Goal: Ask a question: Ask a question

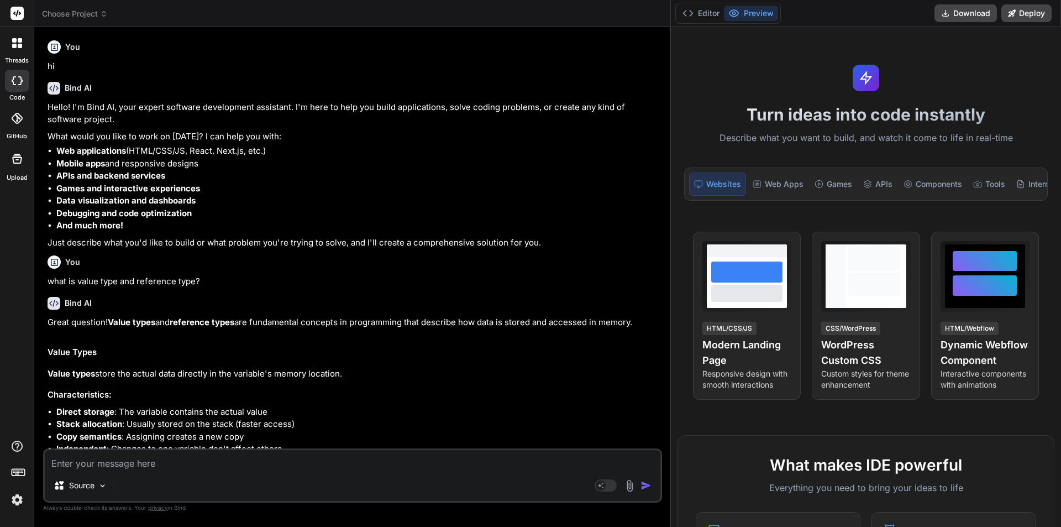
scroll to position [3630, 0]
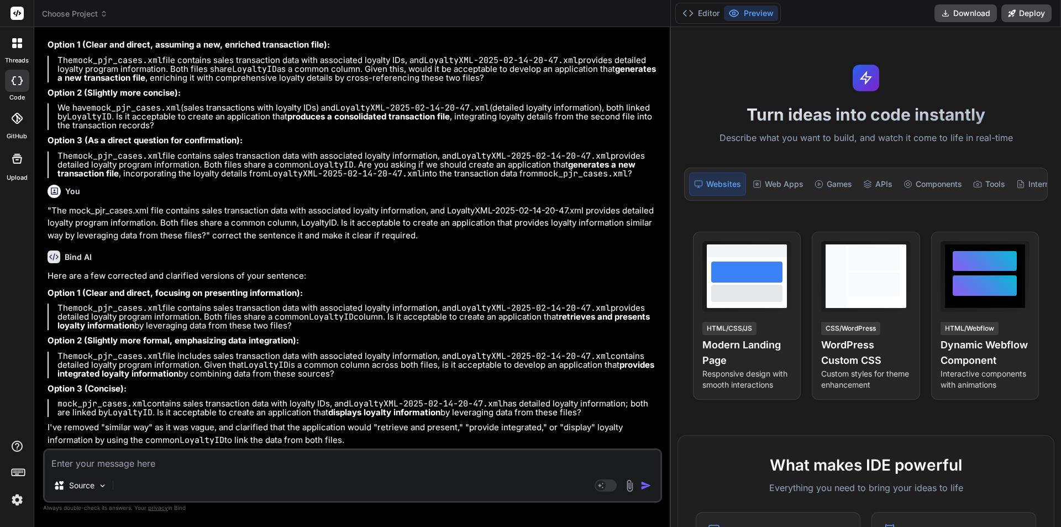
click at [127, 457] on textarea at bounding box center [353, 460] width 616 height 20
type textarea """
type textarea "x"
type textarea """"
type textarea "x"
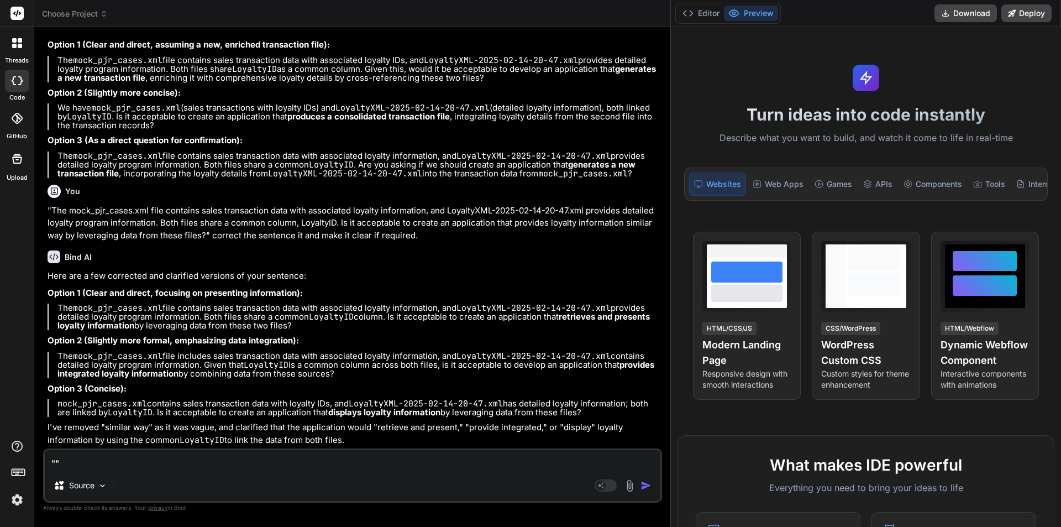
paste textarea "Analyzing the Entry of Product in MINEW Tag server through our backend applicat…"
type textarea ""Analyzing the Entry of Product in MINEW Tag server through our backend applica…"
type textarea "x"
type textarea ""Analyzing the Entry of Product in MINEW Tag server through our backend applica…"
type textarea "x"
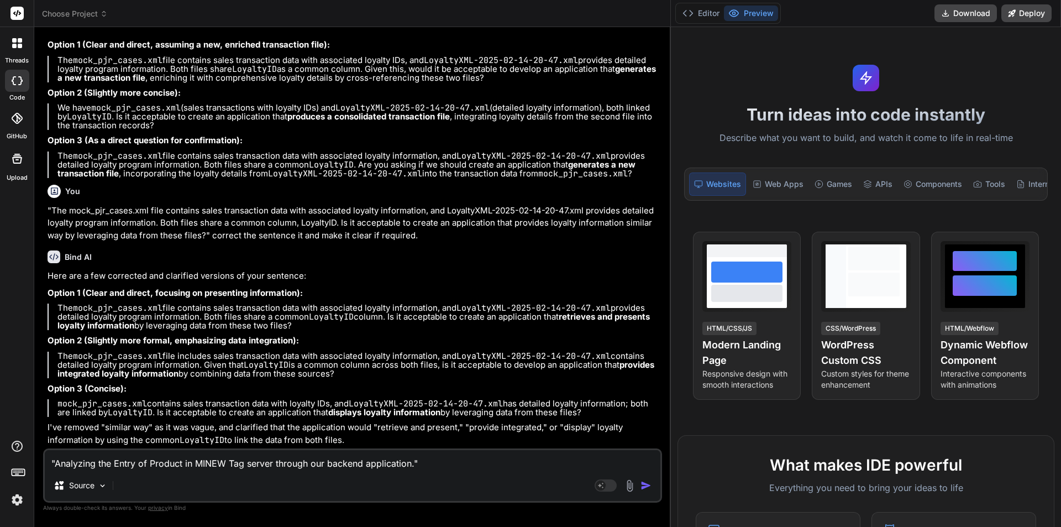
type textarea ""Analyzing the Entry of Product in MINEW Tag server through our backend applica…"
type textarea "x"
type textarea ""Analyzing the Entry of Product in MINEW Tag server through our backend applica…"
type textarea "x"
type textarea ""Analyzing the Entry of Product in MINEW Tag server through our backend applica…"
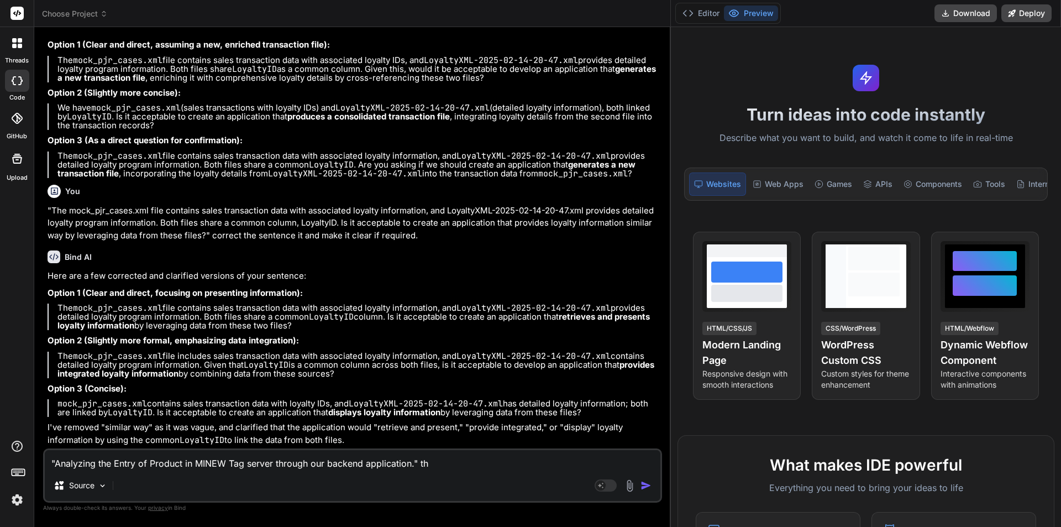
type textarea "x"
type textarea ""Analyzing the Entry of Product in MINEW Tag server through our backend applica…"
type textarea "x"
type textarea ""Analyzing the Entry of Product in MINEW Tag server through our backend applica…"
type textarea "x"
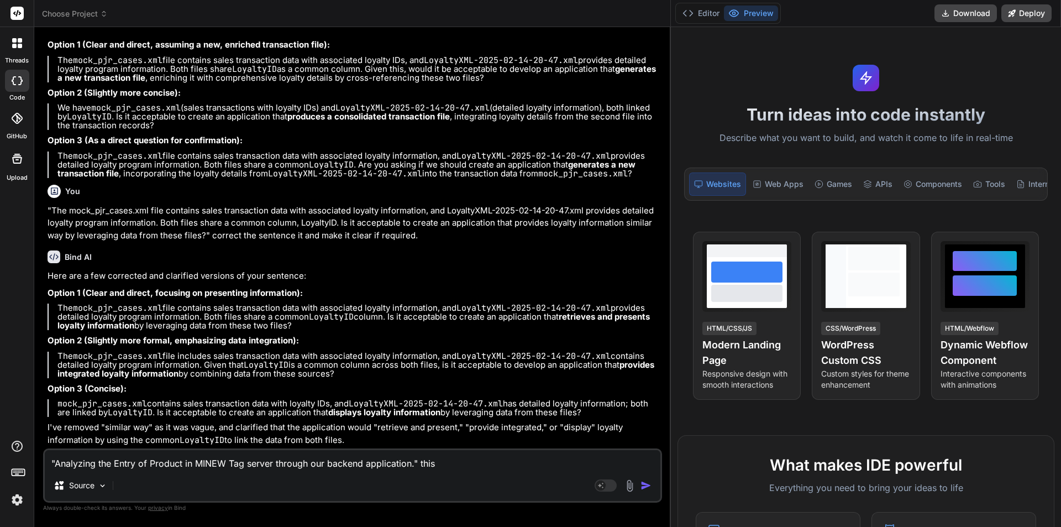
type textarea ""Analyzing the Entry of Product in MINEW Tag server through our backend applica…"
type textarea "x"
type textarea ""Analyzing the Entry of Product in MINEW Tag server through our backend applica…"
type textarea "x"
type textarea ""Analyzing the Entry of Product in MINEW Tag server through our backend applica…"
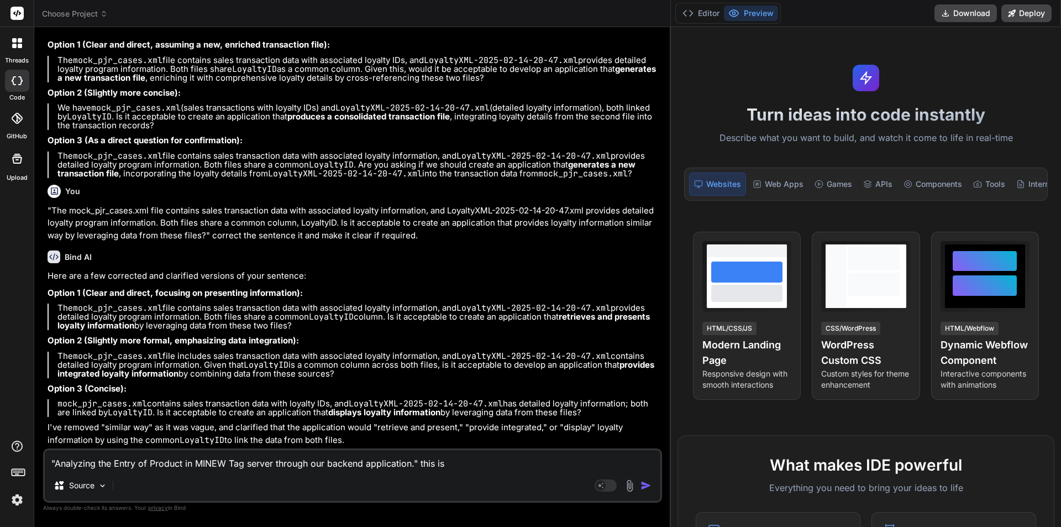
type textarea "x"
type textarea ""Analyzing the Entry of Product in MINEW Tag server through our backend applica…"
type textarea "x"
type textarea ""Analyzing the Entry of Product in MINEW Tag server through our backend applica…"
type textarea "x"
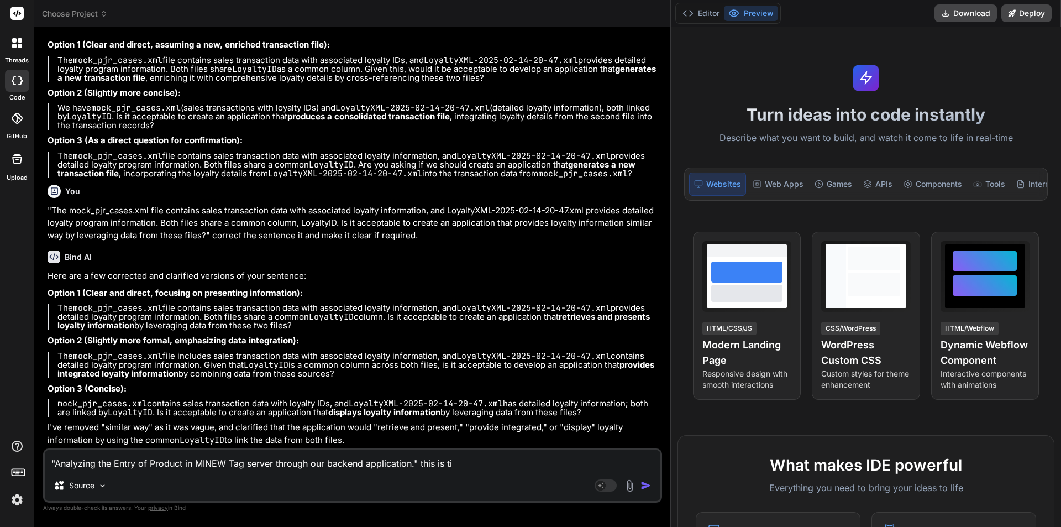
type textarea ""Analyzing the Entry of Product in MINEW Tag server through our backend applica…"
type textarea "x"
type textarea ""Analyzing the Entry of Product in MINEW Tag server through our backend applica…"
type textarea "x"
type textarea ""Analyzing the Entry of Product in MINEW Tag server through our backend applica…"
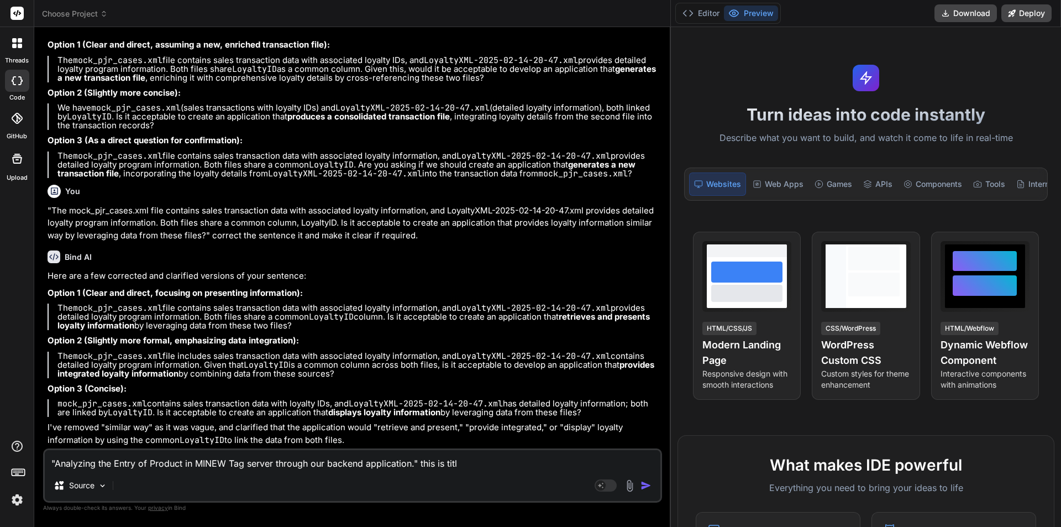
type textarea "x"
type textarea ""Analyzing the Entry of Product in MINEW Tag server through our backend applica…"
type textarea "x"
type textarea ""Analyzing the Entry of Product in MINEW Tag server through our backend applica…"
type textarea "x"
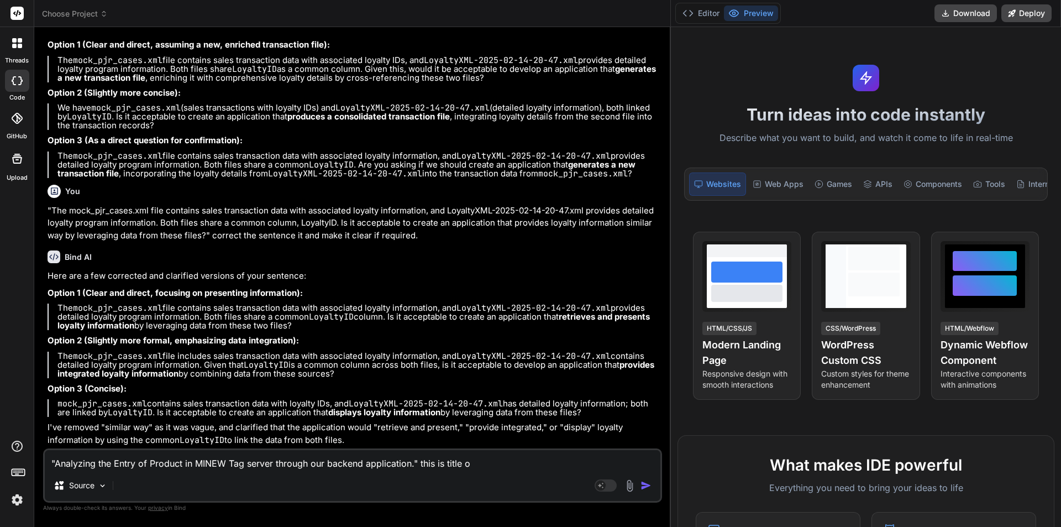
type textarea ""Analyzing the Entry of Product in MINEW Tag server through our backend applica…"
type textarea "x"
type textarea ""Analyzing the Entry of Product in MINEW Tag server through our backend applica…"
type textarea "x"
type textarea ""Analyzing the Entry of Product in MINEW Tag server through our backend applica…"
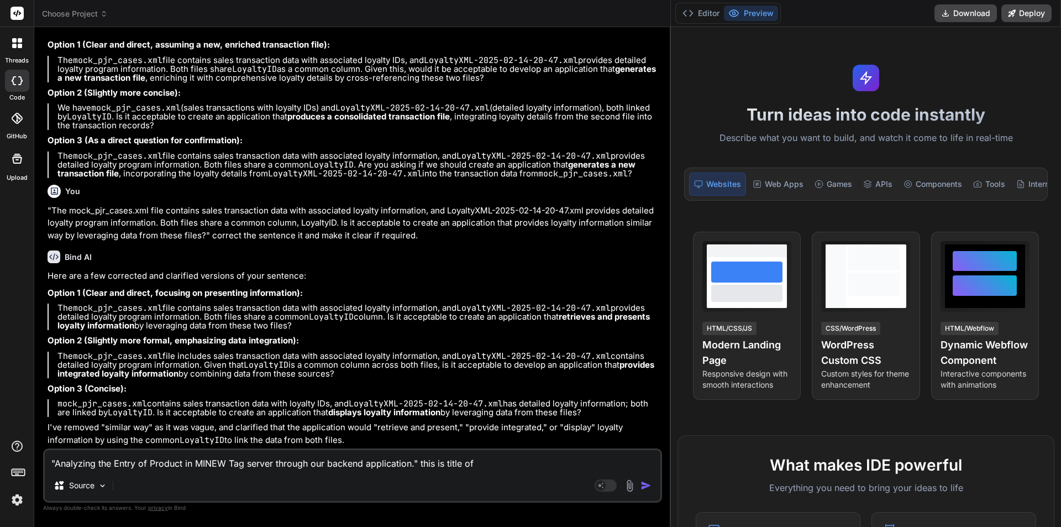
type textarea "x"
type textarea ""Analyzing the Entry of Product in MINEW Tag server through our backend applica…"
type textarea "x"
type textarea ""Analyzing the Entry of Product in MINEW Tag server through our backend applica…"
type textarea "x"
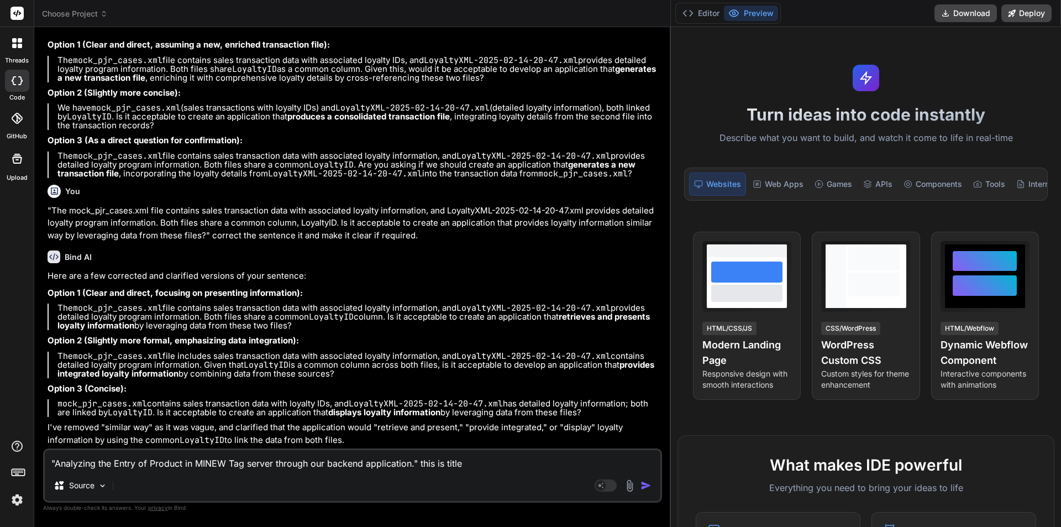
type textarea ""Analyzing the Entry of Product in MINEW Tag server through our backend applica…"
type textarea "x"
type textarea ""Analyzing the Entry of Product in MINEW Tag server through our backend applica…"
type textarea "x"
type textarea ""Analyzing the Entry of Product in MINEW Tag server through our backend applica…"
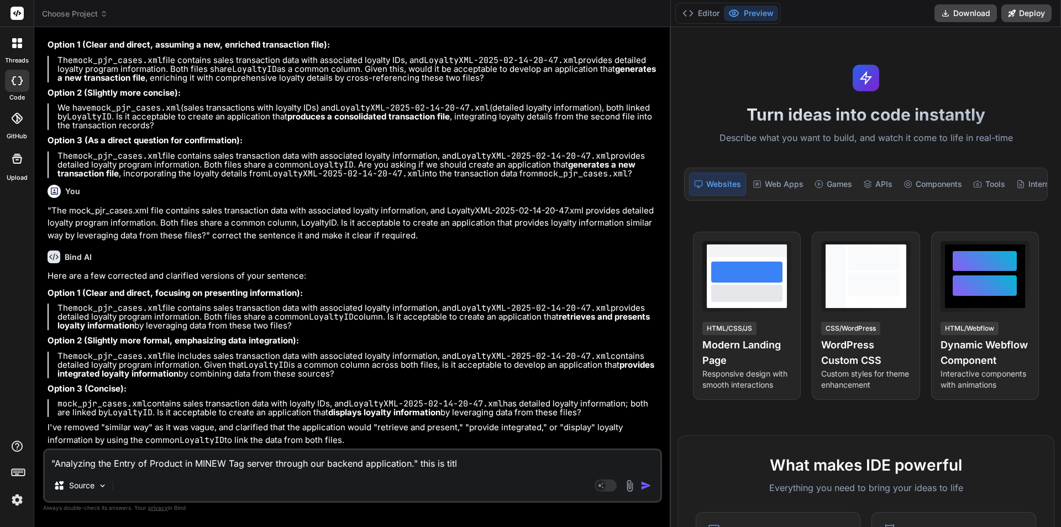
type textarea "x"
type textarea ""Analyzing the Entry of Product in MINEW Tag server through our backend applica…"
type textarea "x"
type textarea ""Analyzing the Entry of Product in MINEW Tag server through our backend applica…"
type textarea "x"
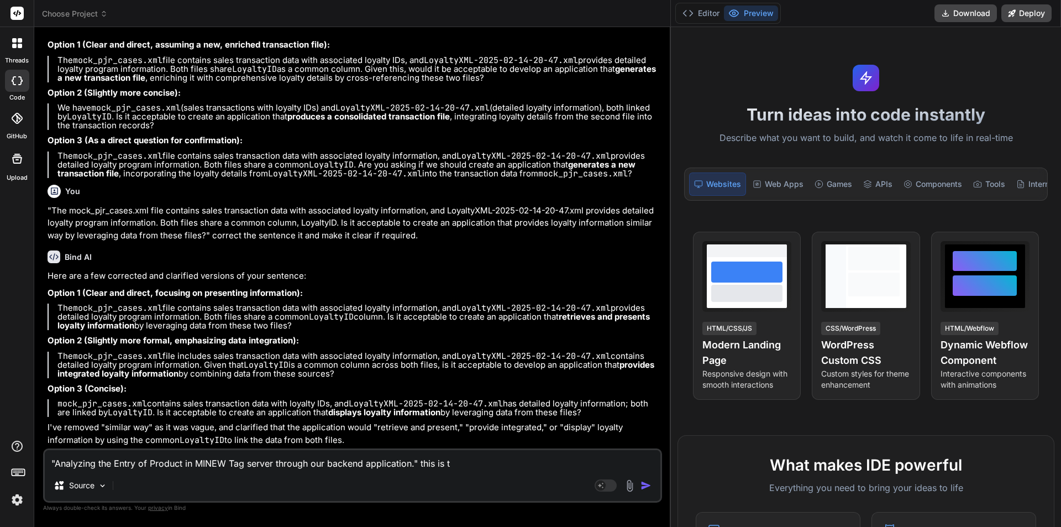
type textarea ""Analyzing the Entry of Product in MINEW Tag server through our backend applica…"
type textarea "x"
type textarea ""Analyzing the Entry of Product in MINEW Tag server through our backend applica…"
type textarea "x"
type textarea ""Analyzing the Entry of Product in MINEW Tag server through our backend applica…"
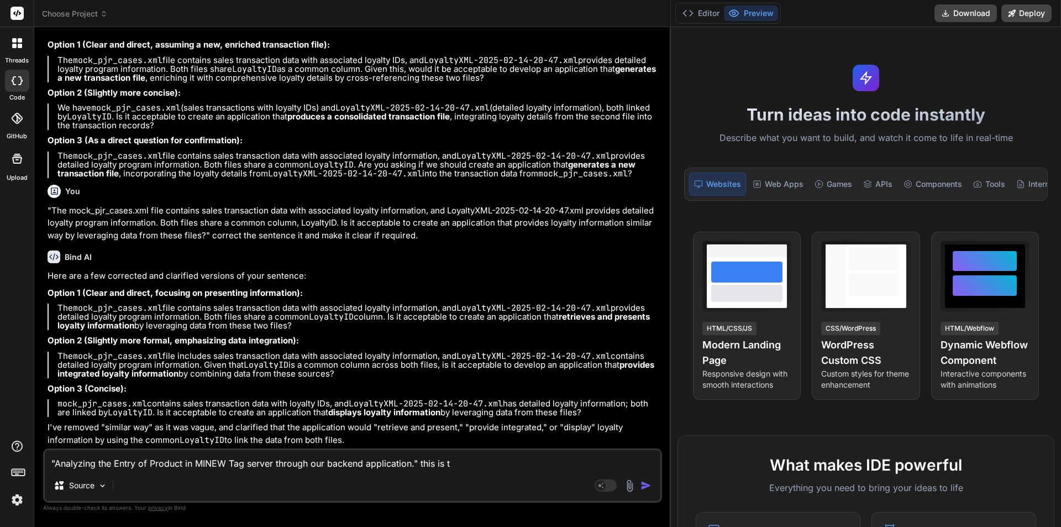
type textarea "x"
type textarea ""Analyzing the Entry of Product in MINEW Tag server through our backend applica…"
type textarea "x"
type textarea ""Analyzing the Entry of Product in MINEW Tag server through our backend applica…"
type textarea "x"
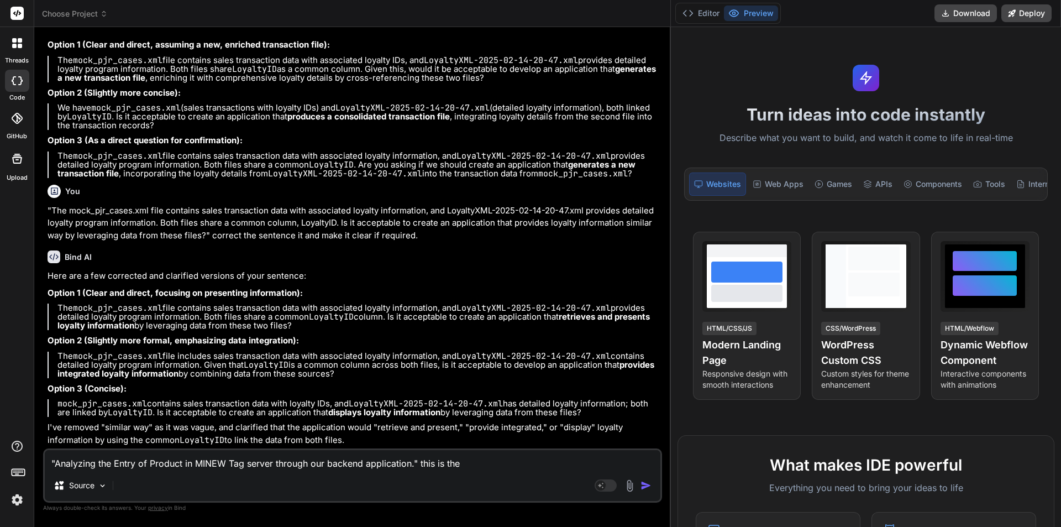
type textarea ""Analyzing the Entry of Product in MINEW Tag server through our backend applica…"
type textarea "x"
type textarea ""Analyzing the Entry of Product in MINEW Tag server through our backend applica…"
type textarea "x"
type textarea ""Analyzing the Entry of Product in MINEW Tag server through our backend applica…"
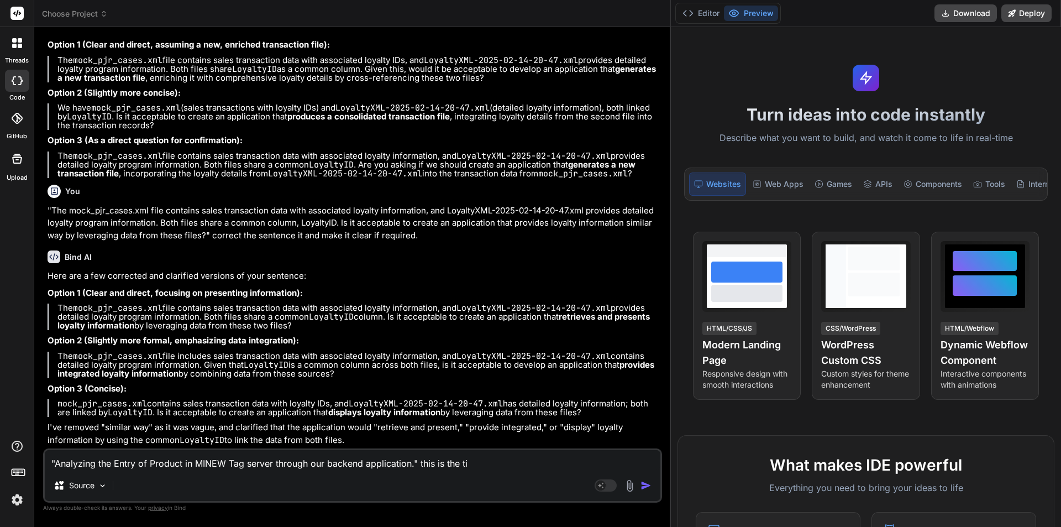
type textarea "x"
type textarea ""Analyzing the Entry of Product in MINEW Tag server through our backend applica…"
type textarea "x"
type textarea ""Analyzing the Entry of Product in MINEW Tag server through our backend applica…"
type textarea "x"
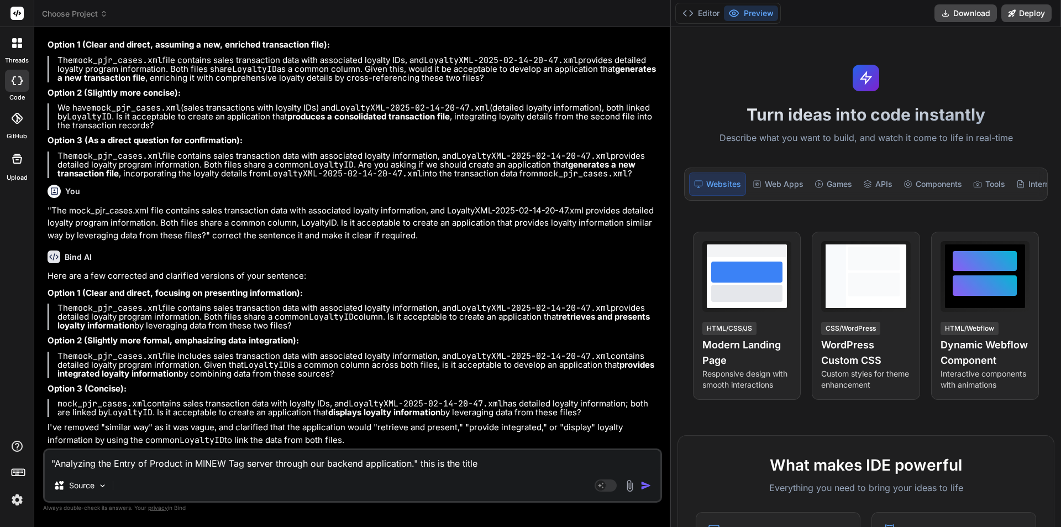
type textarea ""Analyzing the Entry of Product in MINEW Tag server through our backend applica…"
type textarea "x"
type textarea ""Analyzing the Entry of Product in MINEW Tag server through our backend applica…"
type textarea "x"
type textarea ""Analyzing the Entry of Product in MINEW Tag server through our backend applica…"
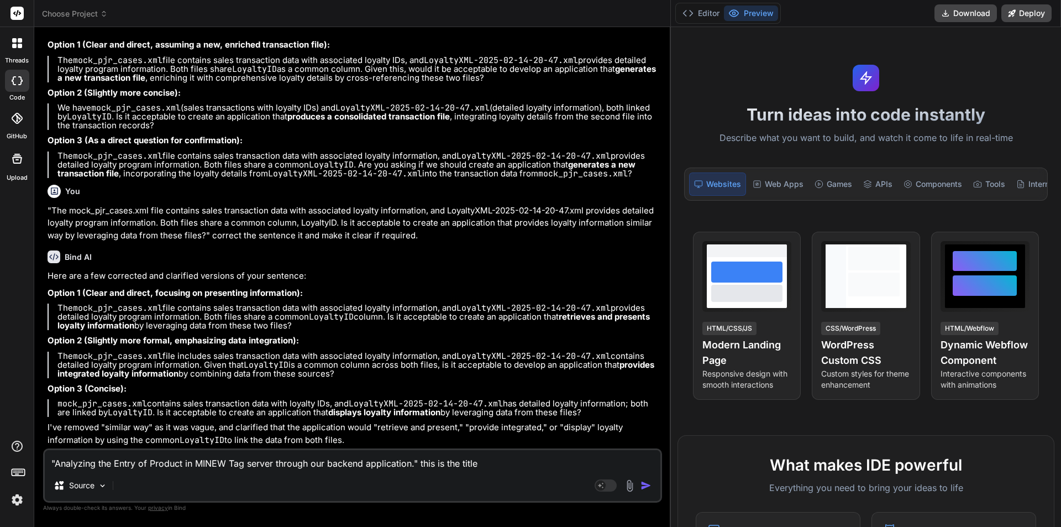
type textarea "x"
type textarea ""Analyzing the Entry of Product in MINEW Tag server through our backend applica…"
type textarea "x"
type textarea ""Analyzing the Entry of Product in MINEW Tag server through our backend applica…"
type textarea "x"
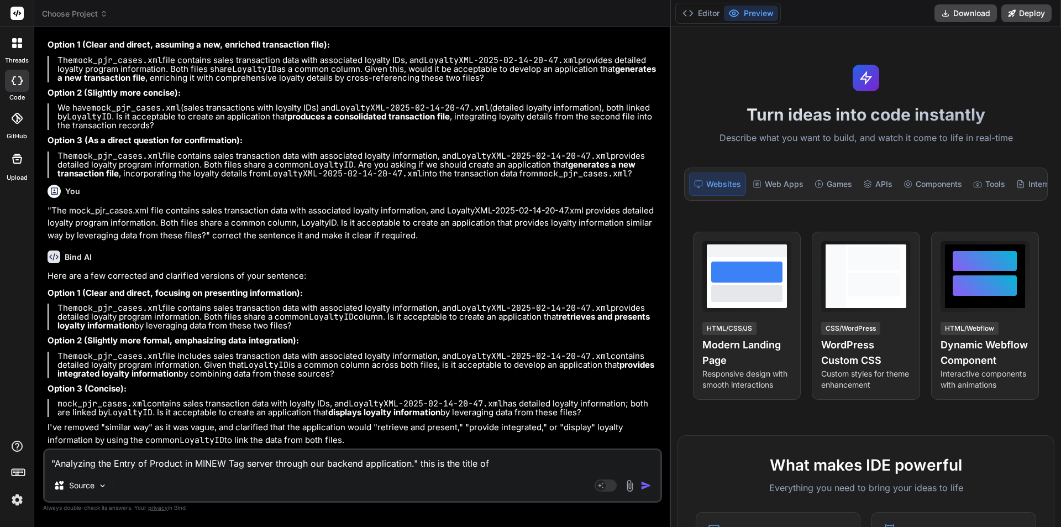
type textarea ""Analyzing the Entry of Product in MINEW Tag server through our backend applica…"
type textarea "x"
type textarea ""Analyzing the Entry of Product in MINEW Tag server through our backend applica…"
type textarea "x"
type textarea ""Analyzing the Entry of Product in MINEW Tag server through our backend applica…"
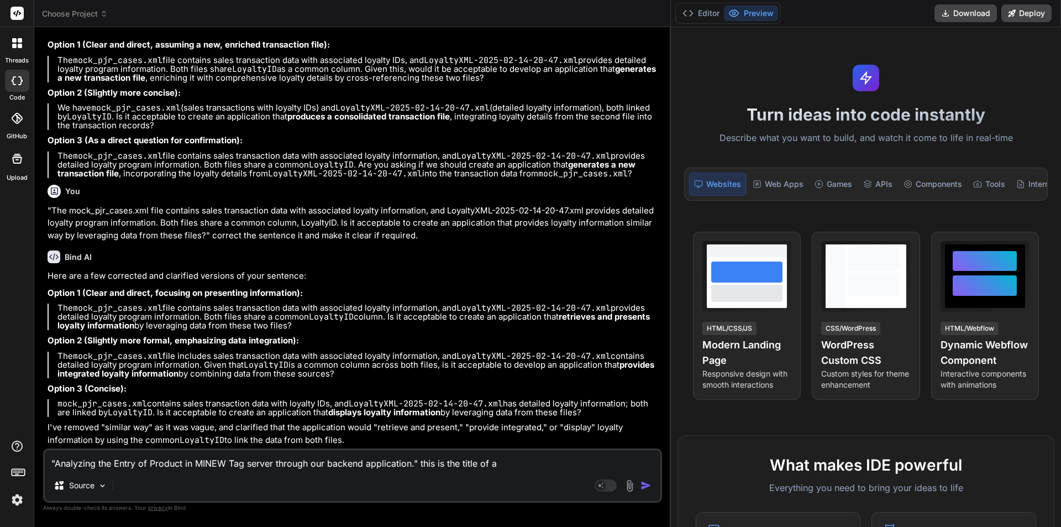
type textarea "x"
type textarea ""Analyzing the Entry of Product in MINEW Tag server through our backend applica…"
type textarea "x"
type textarea ""Analyzing the Entry of Product in MINEW Tag server through our backend applica…"
type textarea "x"
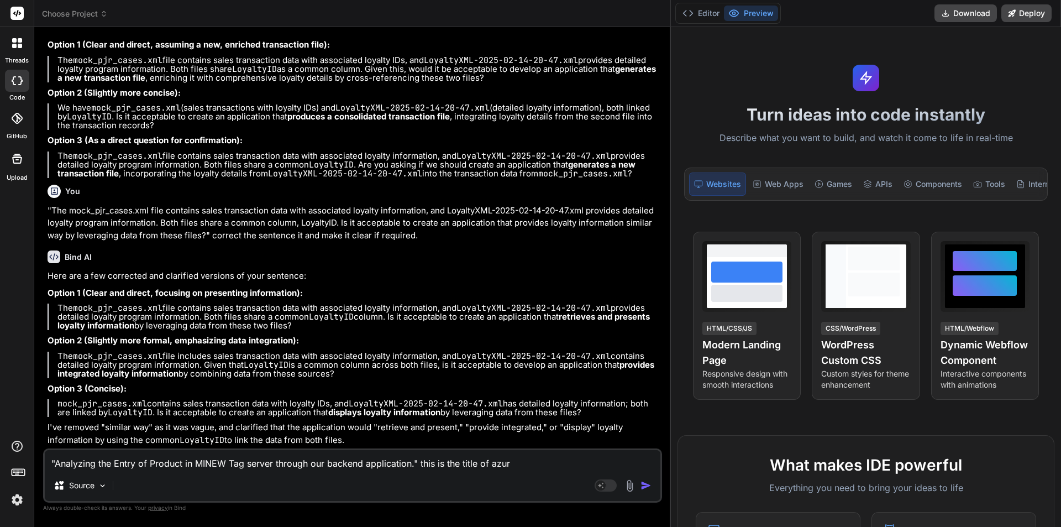
type textarea ""Analyzing the Entry of Product in MINEW Tag server through our backend applica…"
type textarea "x"
type textarea ""Analyzing the Entry of Product in MINEW Tag server through our backend applica…"
type textarea "x"
type textarea ""Analyzing the Entry of Product in MINEW Tag server through our backend applica…"
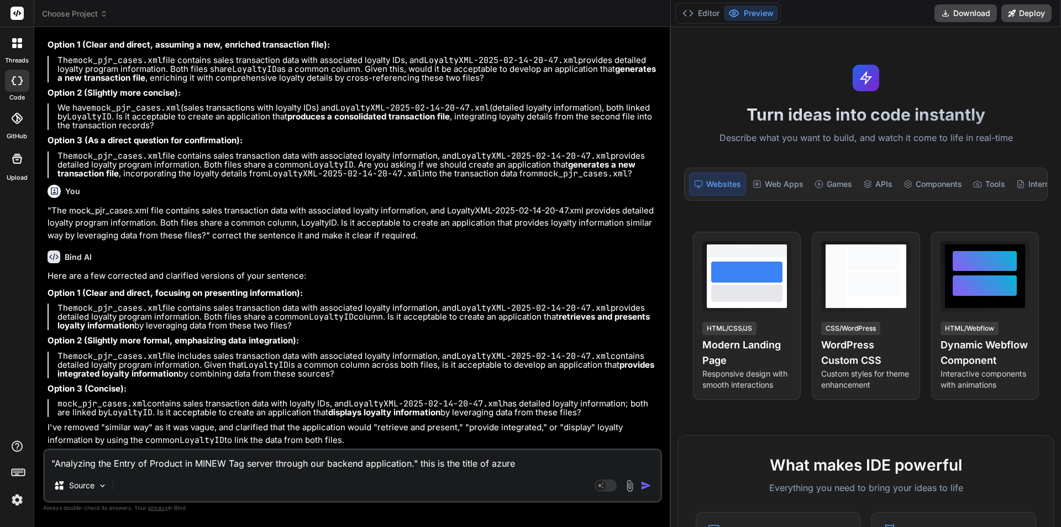
type textarea "x"
type textarea ""Analyzing the Entry of Product in MINEW Tag server through our backend applica…"
type textarea "x"
type textarea ""Analyzing the Entry of Product in MINEW Tag server through our backend applica…"
type textarea "x"
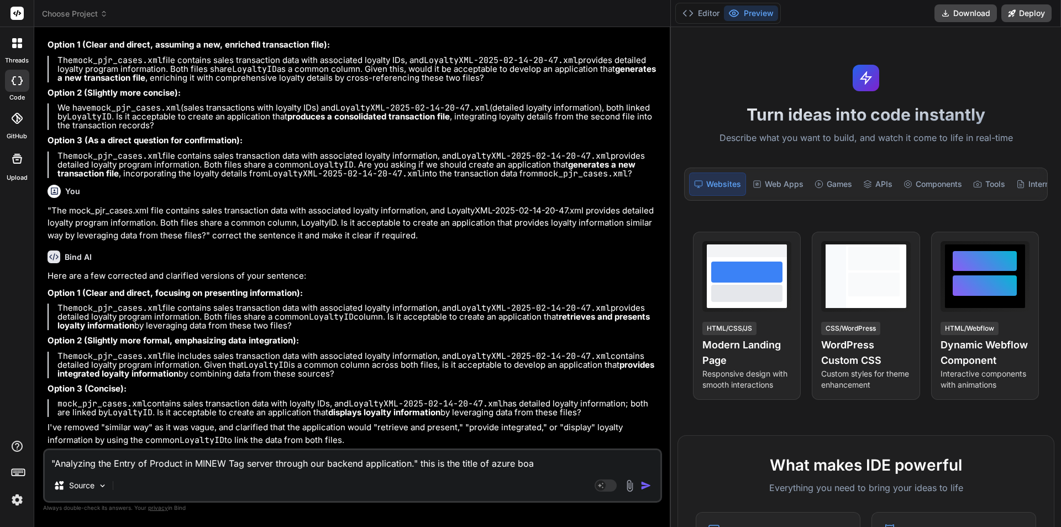
type textarea ""Analyzing the Entry of Product in MINEW Tag server through our backend applica…"
type textarea "x"
type textarea ""Analyzing the Entry of Product in MINEW Tag server through our backend applica…"
type textarea "x"
type textarea ""Analyzing the Entry of Product in MINEW Tag server through our backend applica…"
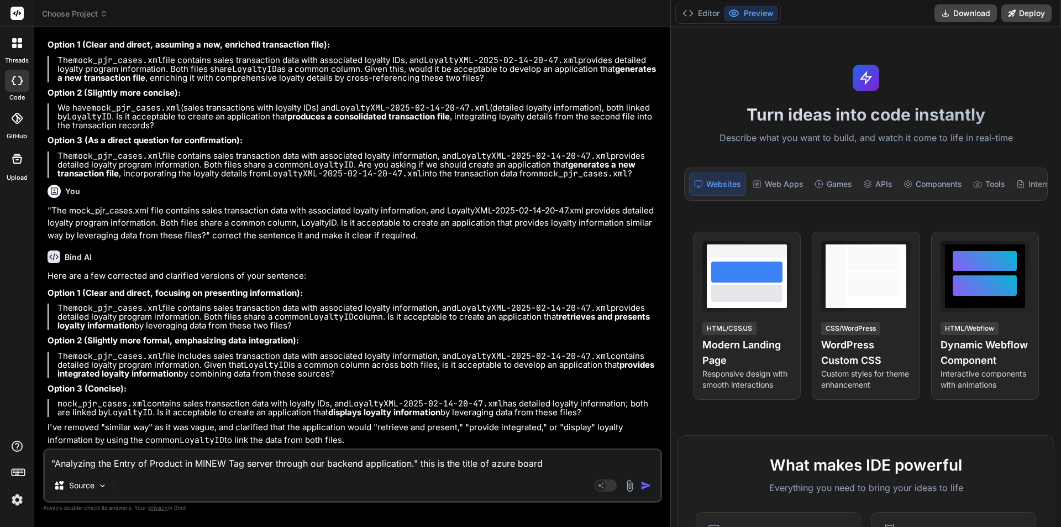
type textarea "x"
type textarea ""Analyzing the Entry of Product in MINEW Tag server through our backend applica…"
type textarea "x"
type textarea ""Analyzing the Entry of Product in MINEW Tag server through our backend applica…"
type textarea "x"
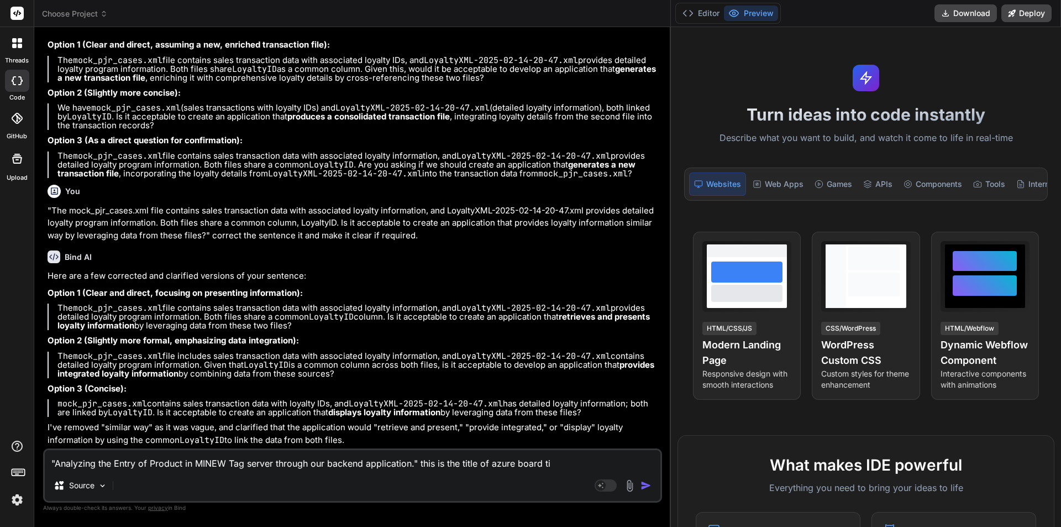
type textarea ""Analyzing the Entry of Product in MINEW Tag server through our backend applica…"
type textarea "x"
type textarea ""Analyzing the Entry of Product in MINEW Tag server through our backend applica…"
type textarea "x"
type textarea ""Analyzing the Entry of Product in MINEW Tag server through our backend applica…"
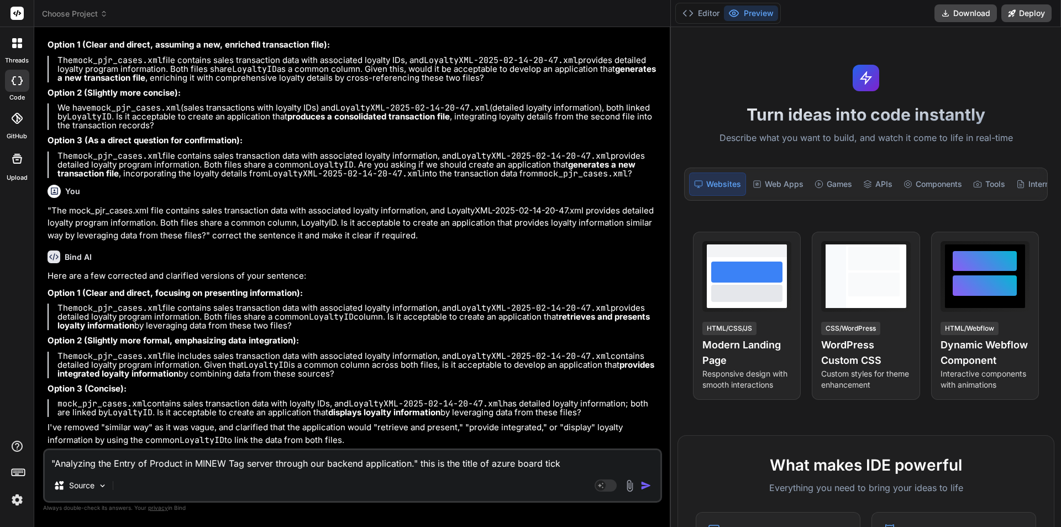
type textarea "x"
type textarea ""Analyzing the Entry of Product in MINEW Tag server through our backend applica…"
type textarea "x"
type textarea ""Analyzing the Entry of Product in MINEW Tag server through our backend applica…"
type textarea "x"
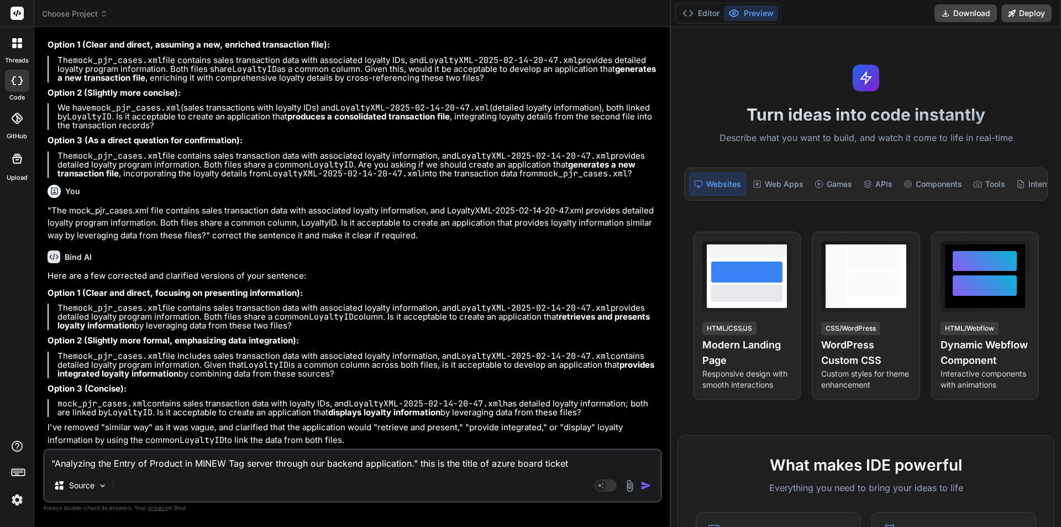
type textarea ""Analyzing the Entry of Product in MINEW Tag server through our backend applica…"
type textarea "x"
type textarea ""Analyzing the Entry of Product in MINEW Tag server through our backend applica…"
type textarea "x"
type textarea ""Analyzing the Entry of Product in MINEW Tag server through our backend applica…"
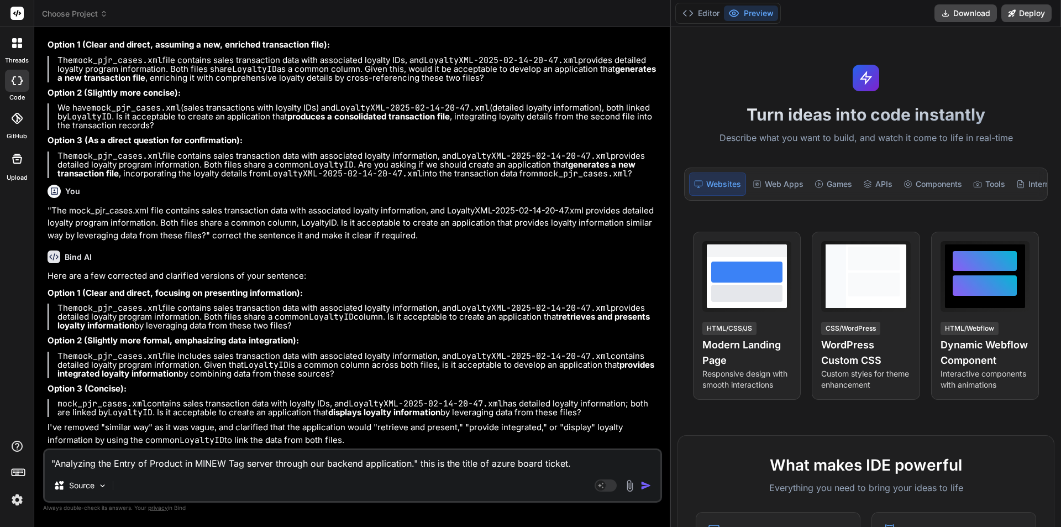
type textarea "x"
type textarea ""Analyzing the Entry of Product in MINEW Tag server through our backend applica…"
type textarea "x"
type textarea ""Analyzing the Entry of Product in MINEW Tag server through our backend applica…"
type textarea "x"
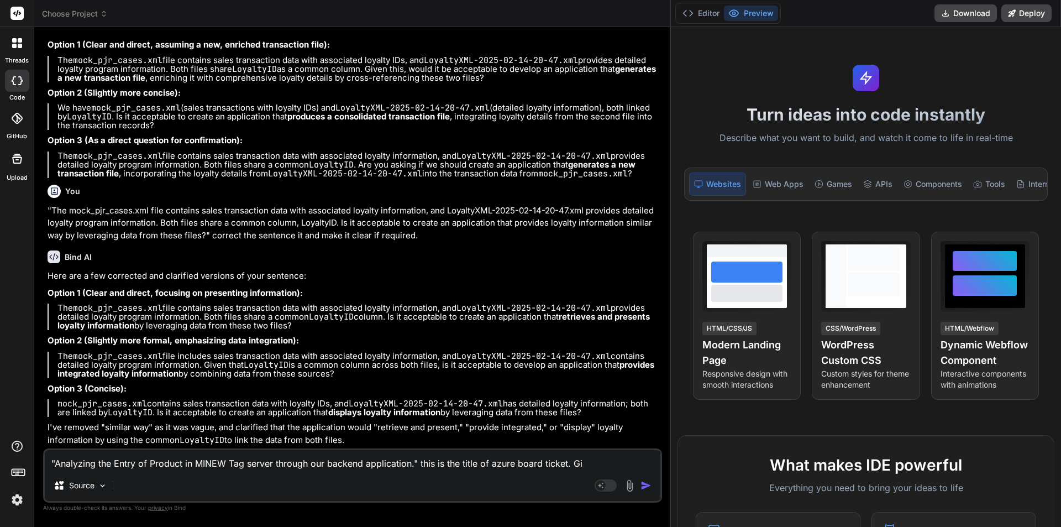
type textarea ""Analyzing the Entry of Product in MINEW Tag server through our backend applica…"
type textarea "x"
type textarea ""Analyzing the Entry of Product in MINEW Tag server through our backend applica…"
type textarea "x"
type textarea ""Analyzing the Entry of Product in MINEW Tag server through our backend applica…"
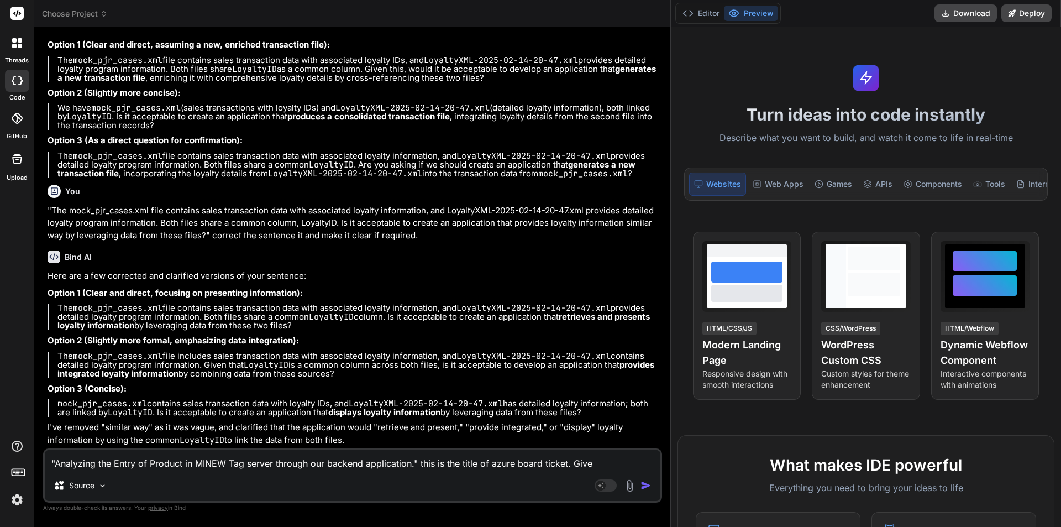
type textarea "x"
type textarea ""Analyzing the Entry of Product in MINEW Tag server through our backend applica…"
type textarea "x"
type textarea ""Analyzing the Entry of Product in MINEW Tag server through our backend applica…"
type textarea "x"
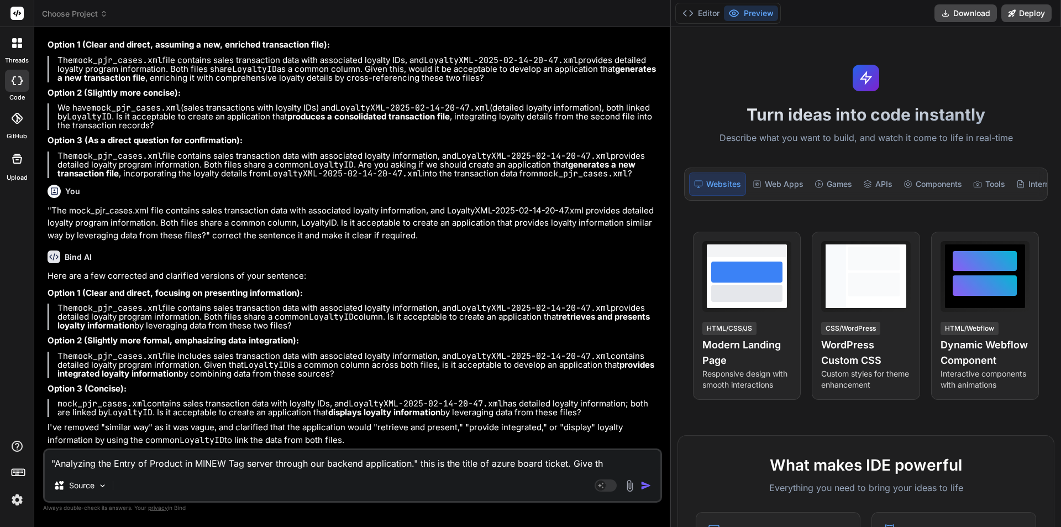
type textarea ""Analyzing the Entry of Product in MINEW Tag server through our backend applica…"
type textarea "x"
type textarea ""Analyzing the Entry of Product in MINEW Tag server through our backend applica…"
type textarea "x"
type textarea ""Analyzing the Entry of Product in MINEW Tag server through our backend applica…"
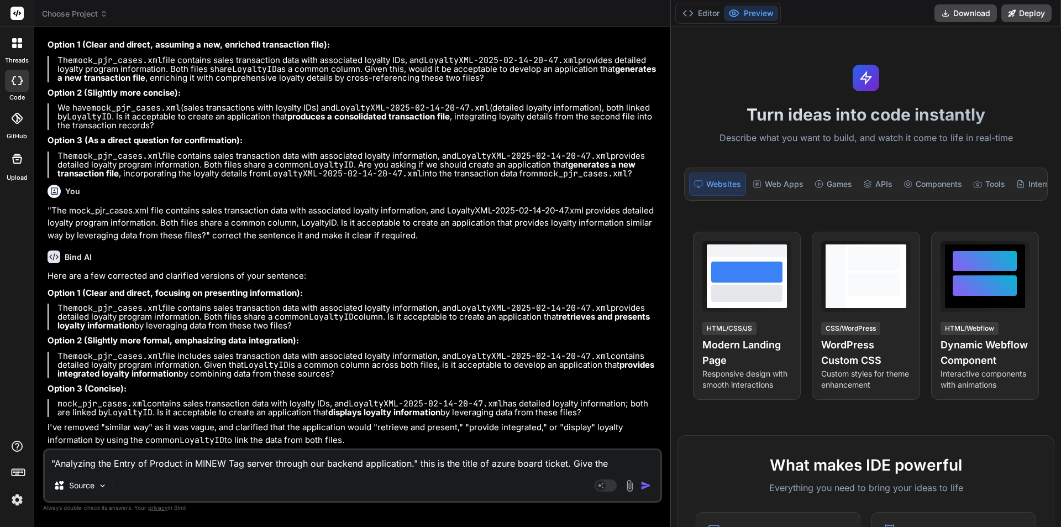
type textarea "x"
type textarea ""Analyzing the Entry of Product in MINEW Tag server through our backend applica…"
type textarea "x"
type textarea ""Analyzing the Entry of Product in MINEW Tag server through our backend applica…"
type textarea "x"
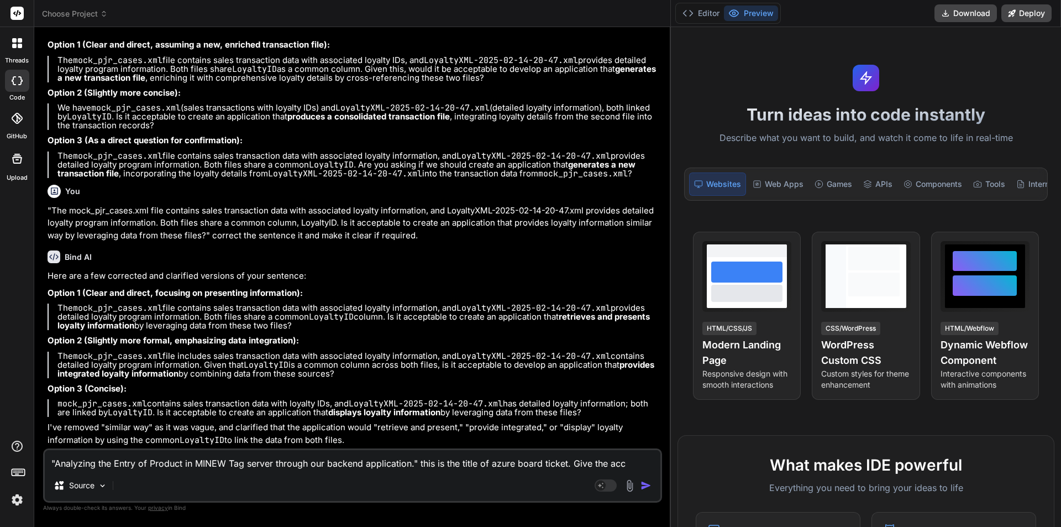
type textarea ""Analyzing the Entry of Product in MINEW Tag server through our backend applica…"
type textarea "x"
type textarea ""Analyzing the Entry of Product in MINEW Tag server through our backend applica…"
type textarea "x"
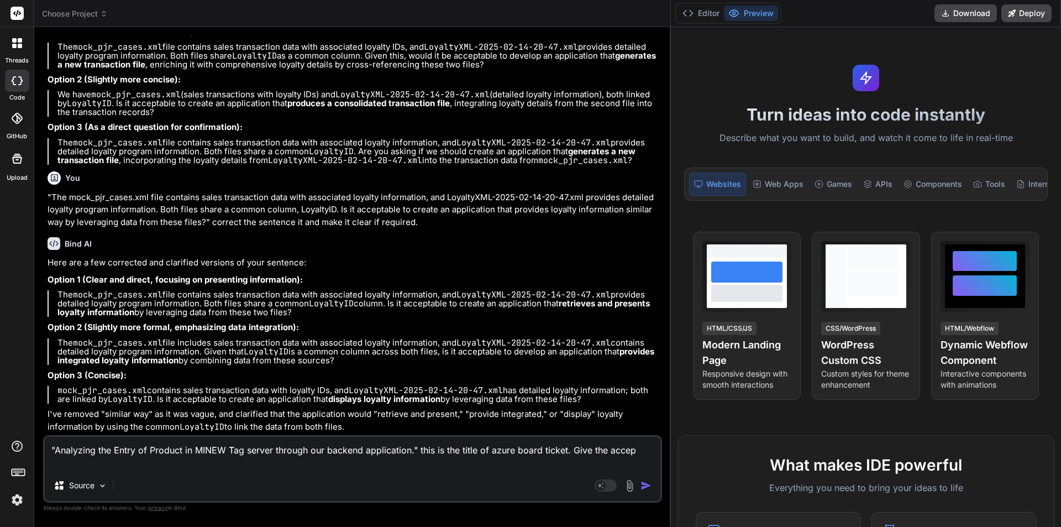
type textarea ""Analyzing the Entry of Product in MINEW Tag server through our backend applica…"
type textarea "x"
type textarea ""Analyzing the Entry of Product in MINEW Tag server through our backend applica…"
type textarea "x"
type textarea ""Analyzing the Entry of Product in MINEW Tag server through our backend applica…"
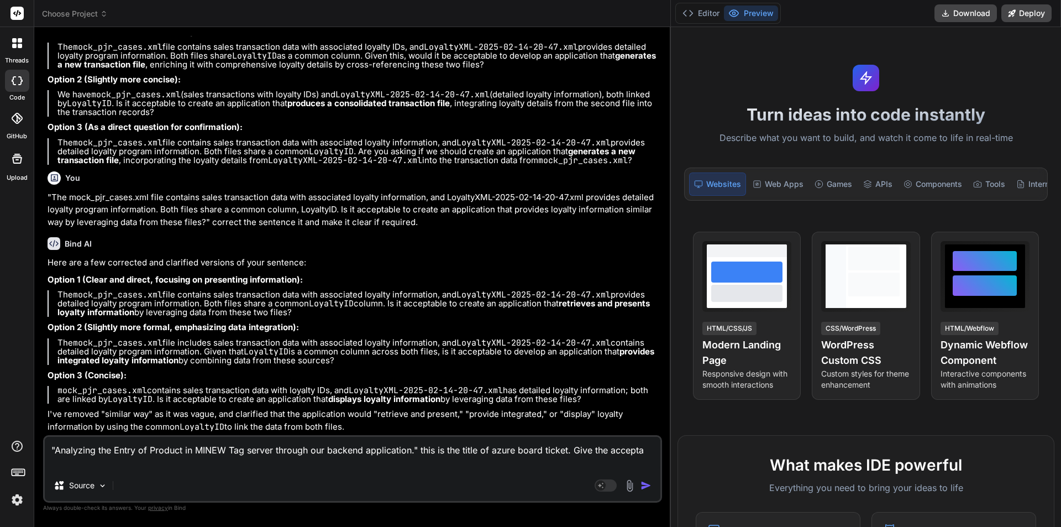
type textarea "x"
type textarea ""Analyzing the Entry of Product in MINEW Tag server through our backend applica…"
type textarea "x"
type textarea ""Analyzing the Entry of Product in MINEW Tag server through our backend applica…"
type textarea "x"
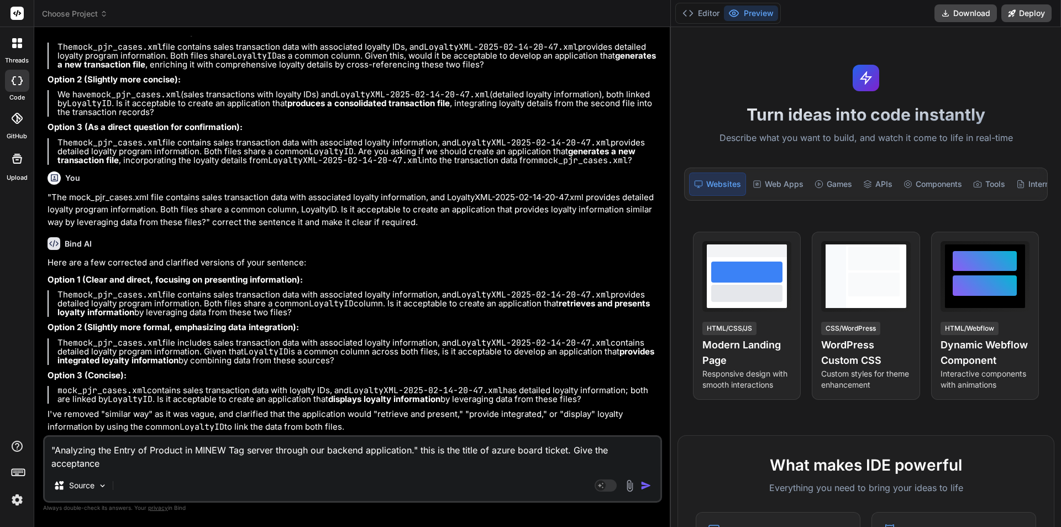
type textarea ""Analyzing the Entry of Product in MINEW Tag server through our backend applica…"
type textarea "x"
type textarea ""Analyzing the Entry of Product in MINEW Tag server through our backend applica…"
type textarea "x"
type textarea ""Analyzing the Entry of Product in MINEW Tag server through our backend applica…"
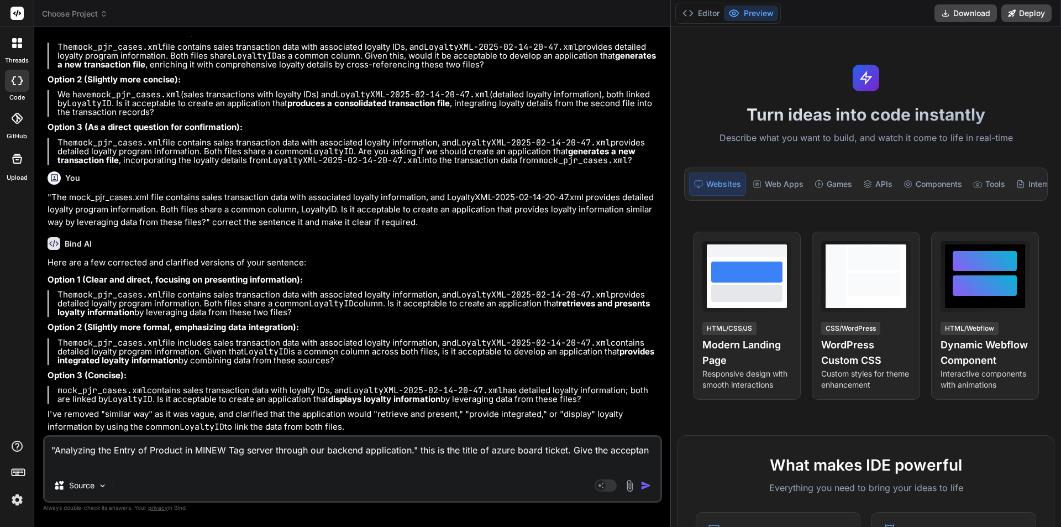
type textarea "x"
type textarea ""Analyzing the Entry of Product in MINEW Tag server through our backend applica…"
type textarea "x"
type textarea ""Analyzing the Entry of Product in MINEW Tag server through our backend applica…"
type textarea "x"
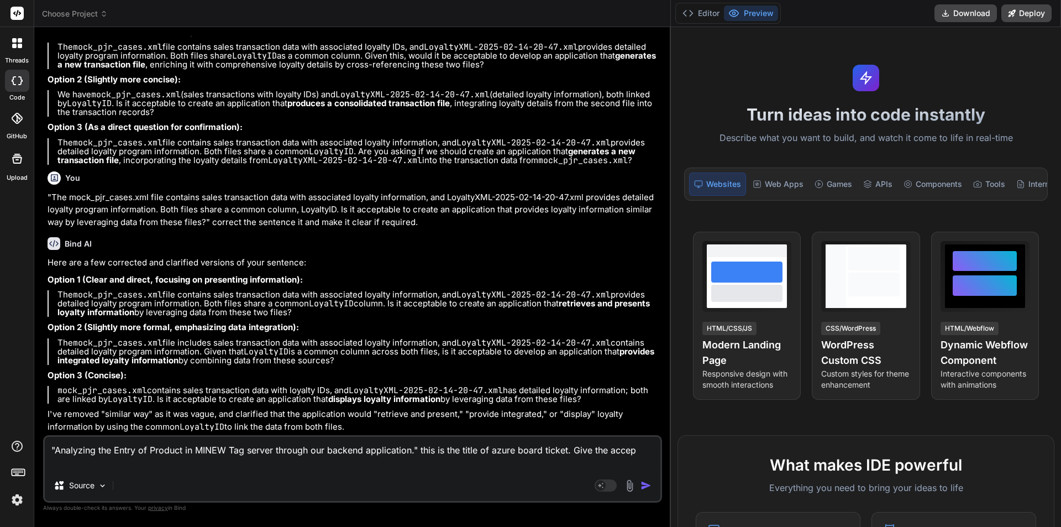
type textarea ""Analyzing the Entry of Product in MINEW Tag server through our backend applica…"
type textarea "x"
type textarea ""Analyzing the Entry of Product in MINEW Tag server through our backend applica…"
type textarea "x"
type textarea ""Analyzing the Entry of Product in MINEW Tag server through our backend applica…"
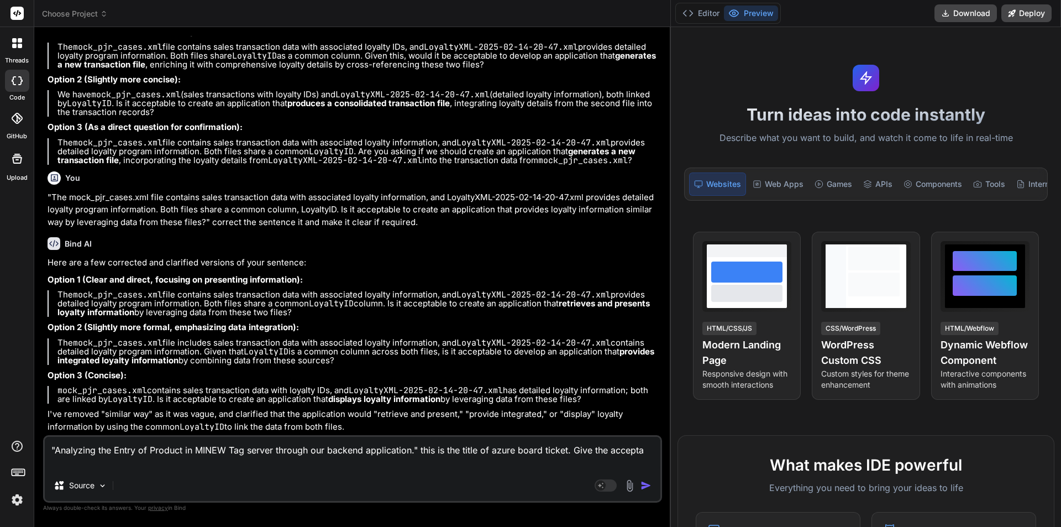
type textarea "x"
type textarea ""Analyzing the Entry of Product in MINEW Tag server through our backend applica…"
type textarea "x"
type textarea ""Analyzing the Entry of Product in MINEW Tag server through our backend applica…"
type textarea "x"
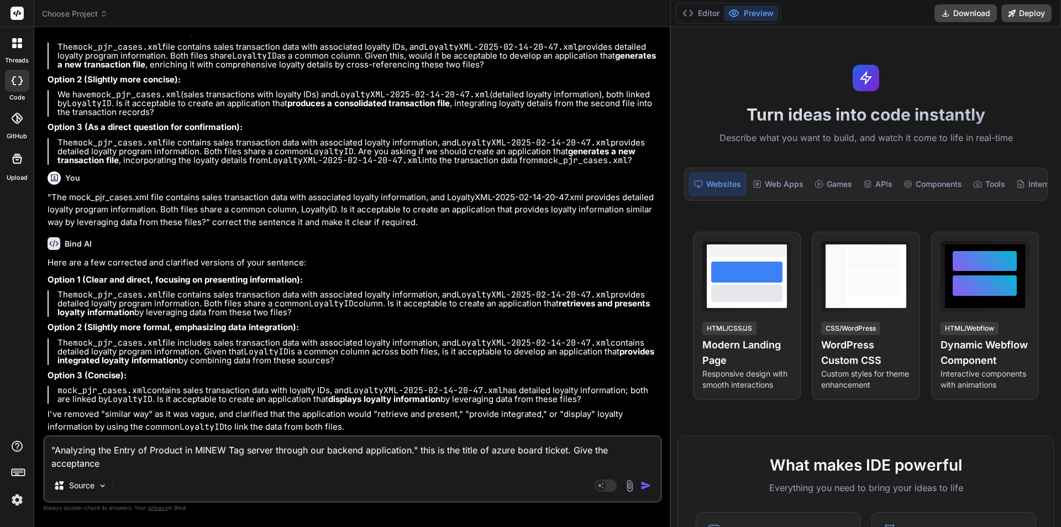
type textarea ""Analyzing the Entry of Product in MINEW Tag server through our backend applica…"
type textarea "x"
type textarea ""Analyzing the Entry of Product in MINEW Tag server through our backend applica…"
type textarea "x"
type textarea ""Analyzing the Entry of Product in MINEW Tag server through our backend applica…"
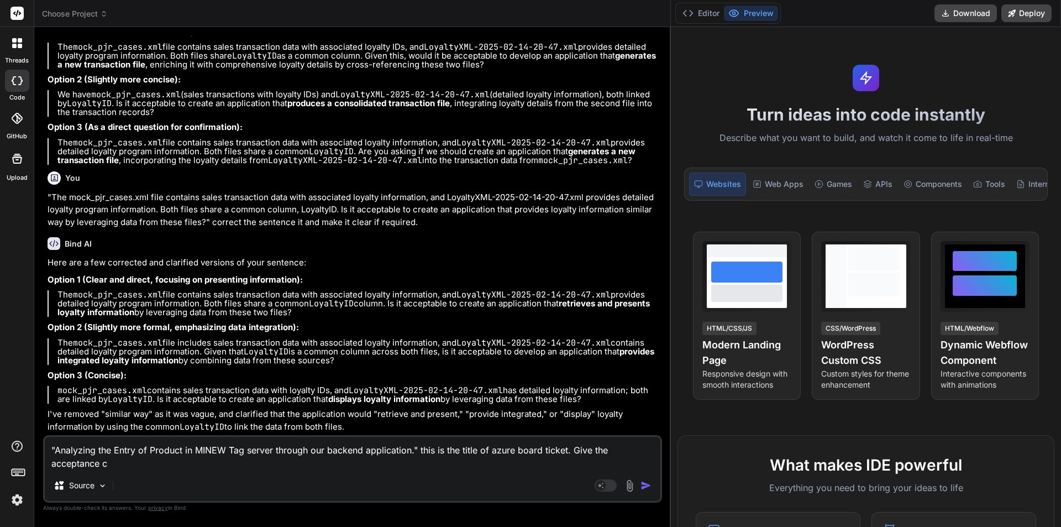
type textarea "x"
type textarea ""Analyzing the Entry of Product in MINEW Tag server through our backend applica…"
type textarea "x"
click at [116, 464] on textarea ""Analyzing the Entry of Product in MINEW Tag server through our backend applica…" at bounding box center [353, 453] width 616 height 33
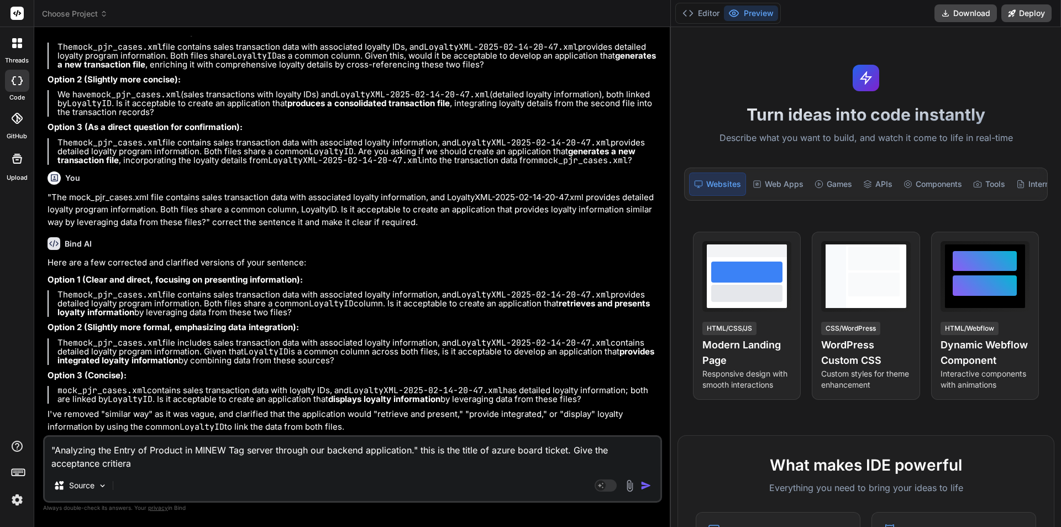
click at [174, 464] on textarea ""Analyzing the Entry of Product in MINEW Tag server through our backend applica…" at bounding box center [353, 453] width 616 height 33
click at [117, 463] on textarea ""Analyzing the Entry of Product in MINEW Tag server through our backend applica…" at bounding box center [353, 453] width 616 height 33
click at [641, 487] on img "button" at bounding box center [646, 485] width 11 height 11
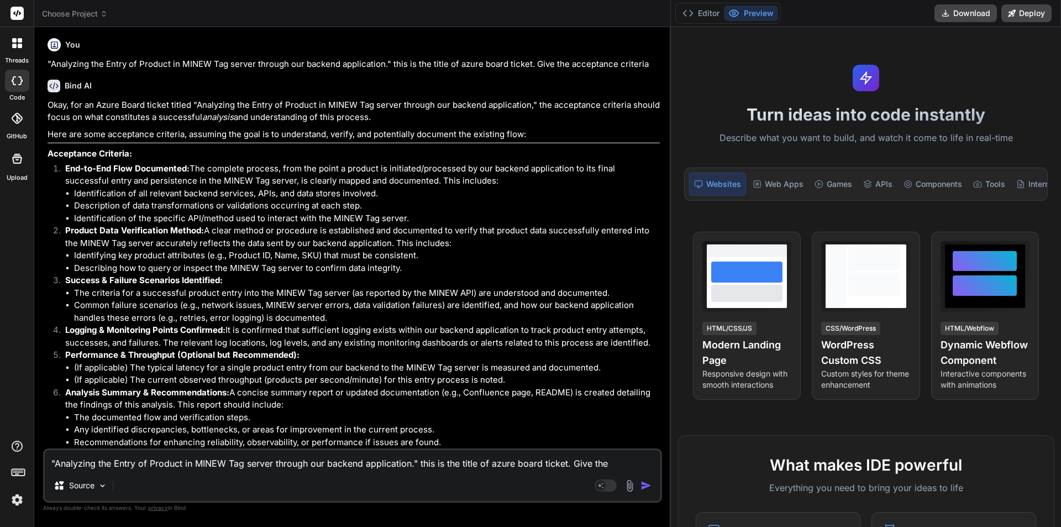
scroll to position [4069, 0]
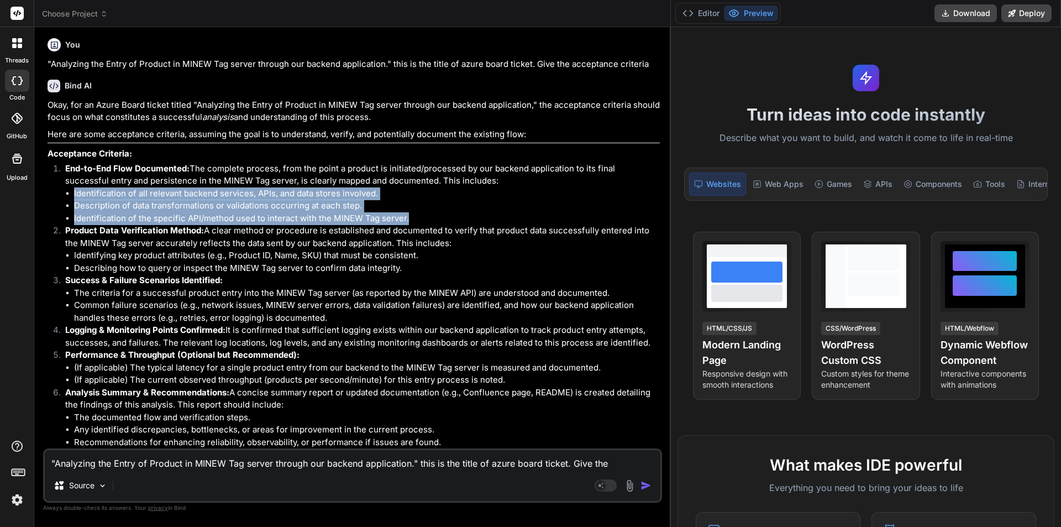
drag, startPoint x: 409, startPoint y: 205, endPoint x: 72, endPoint y: 185, distance: 336.7
click at [72, 187] on ul "Identification of all relevant backend services, APIs, and data stores involved…" at bounding box center [362, 206] width 595 height 38
copy ul "Identification of all relevant backend services, APIs, and data stores involved…"
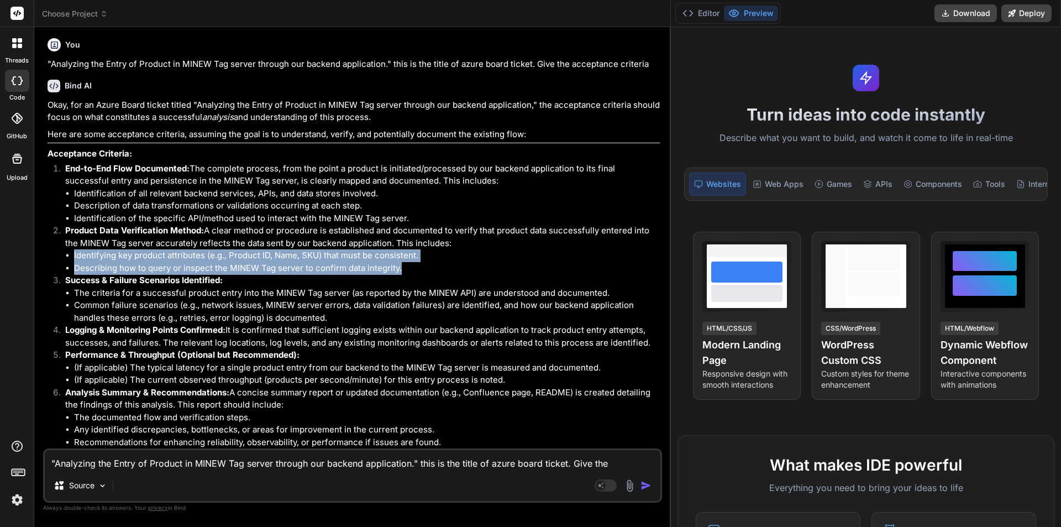
drag, startPoint x: 410, startPoint y: 259, endPoint x: 68, endPoint y: 247, distance: 342.4
click at [68, 249] on ul "Identifying key product attributes (e.g., Product ID, Name, SKU) that must be c…" at bounding box center [362, 261] width 595 height 25
copy ul "Identifying key product attributes (e.g., Product ID, Name, SKU) that must be c…"
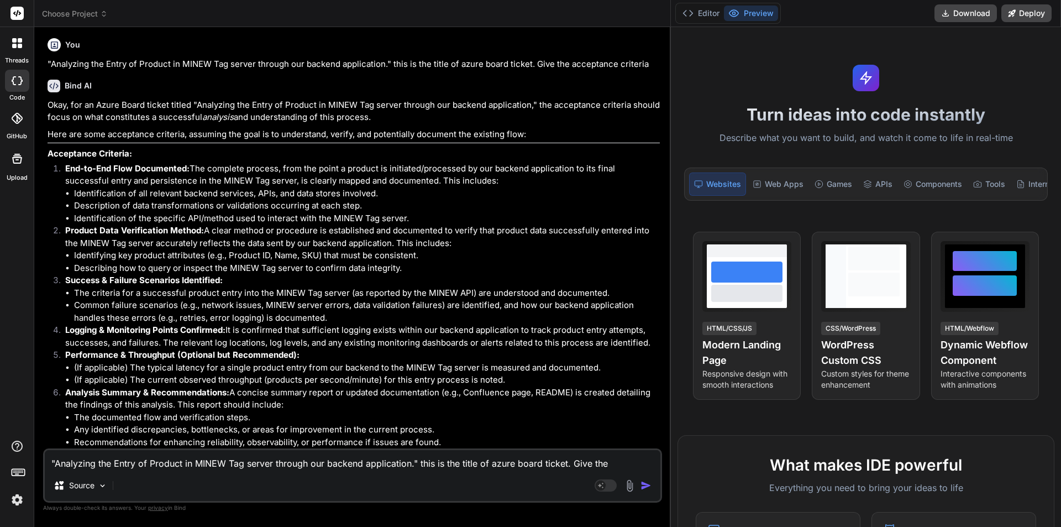
click at [114, 462] on textarea ""Analyzing the Entry of Product in MINEW Tag server through our backend applica…" at bounding box center [353, 460] width 616 height 20
click at [641, 489] on img "button" at bounding box center [646, 485] width 11 height 11
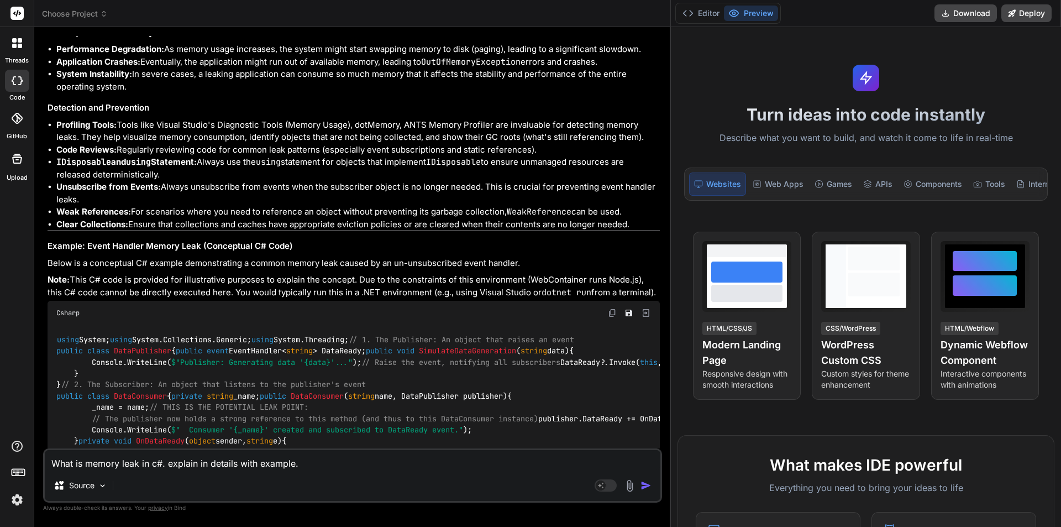
scroll to position [4268, 0]
